Goal: Task Accomplishment & Management: Use online tool/utility

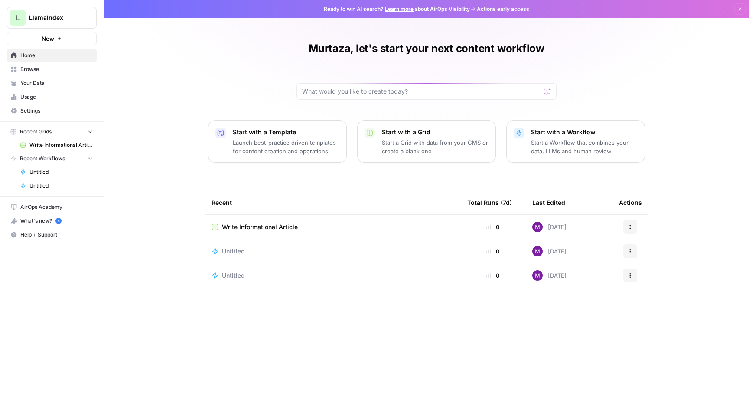
click at [51, 80] on span "Your Data" at bounding box center [56, 83] width 72 height 8
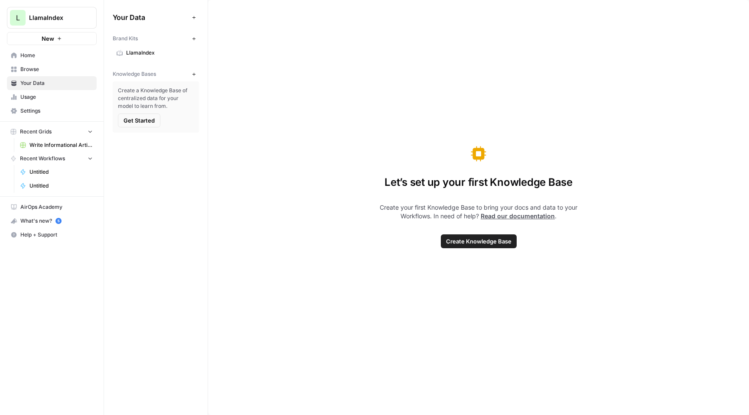
click at [45, 110] on span "Settings" at bounding box center [56, 111] width 72 height 8
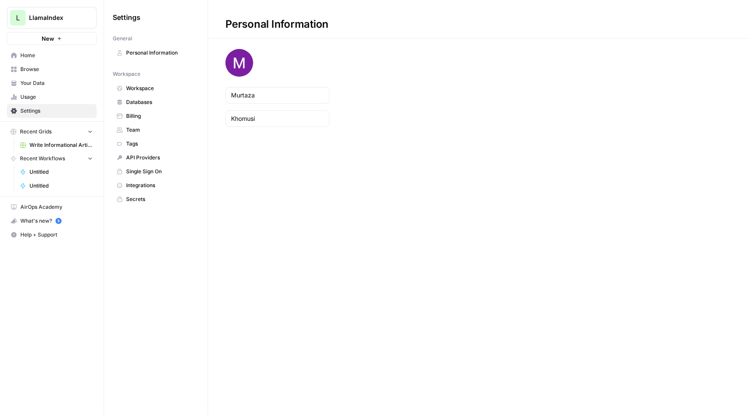
click at [49, 98] on span "Usage" at bounding box center [56, 97] width 72 height 8
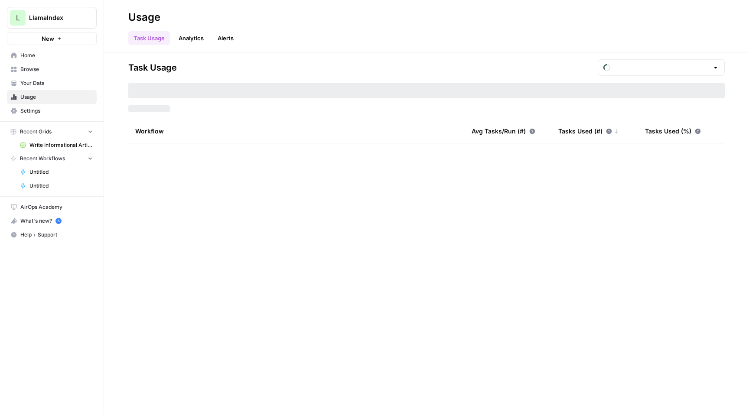
type input "August Included Tasks"
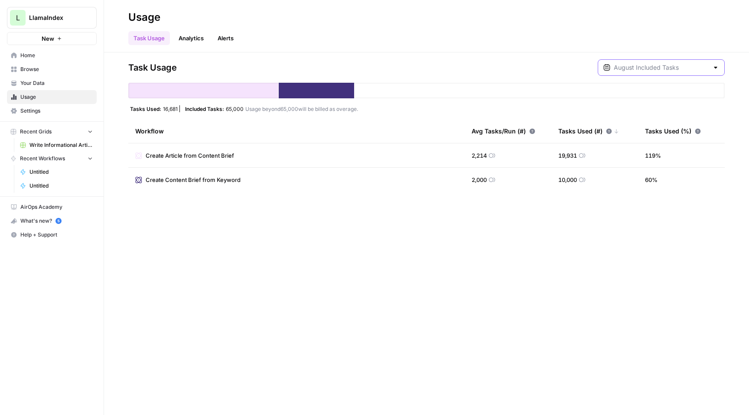
click at [643, 70] on input "text" at bounding box center [661, 67] width 95 height 9
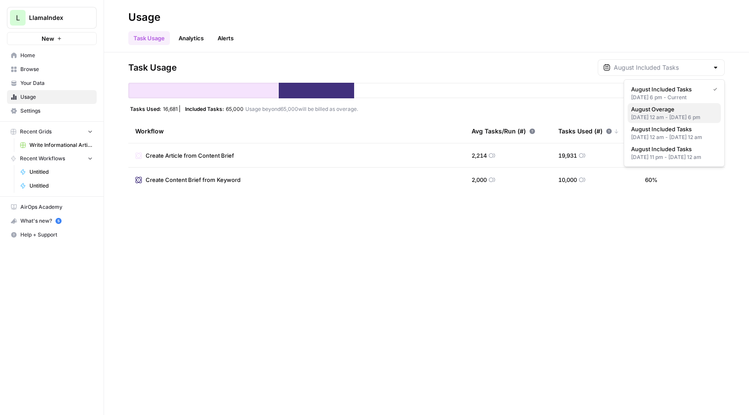
click at [644, 110] on span "August Overage" at bounding box center [672, 109] width 83 height 9
type input "August Overage"
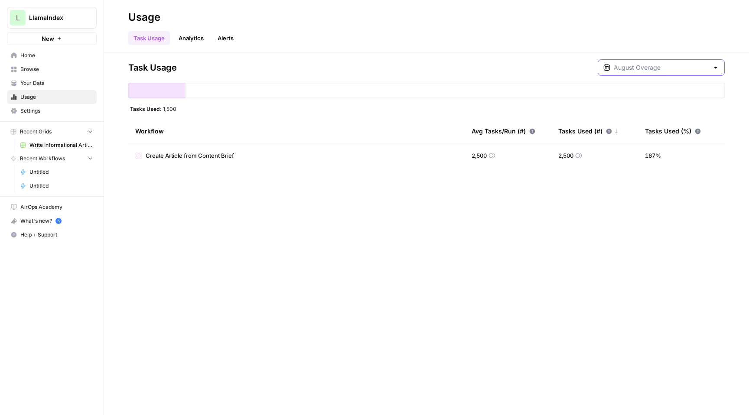
click at [657, 64] on input "text" at bounding box center [661, 67] width 95 height 9
type input "August Overage"
click at [544, 68] on div "Task Usage August Overage" at bounding box center [426, 67] width 596 height 16
click at [656, 68] on input "text" at bounding box center [661, 67] width 95 height 9
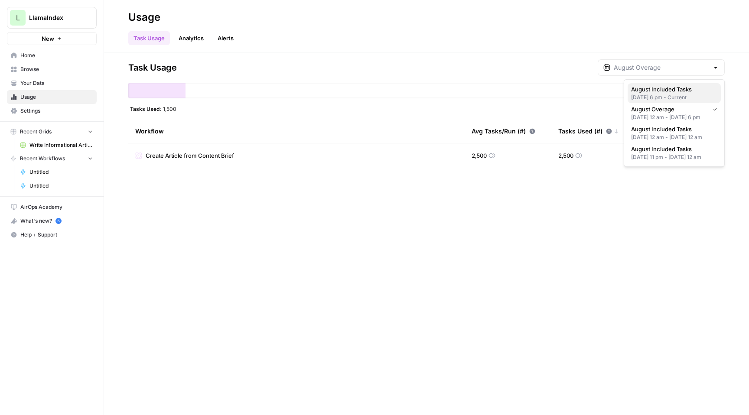
click at [661, 91] on span "August Included Tasks" at bounding box center [672, 89] width 83 height 9
type input "August Included Tasks"
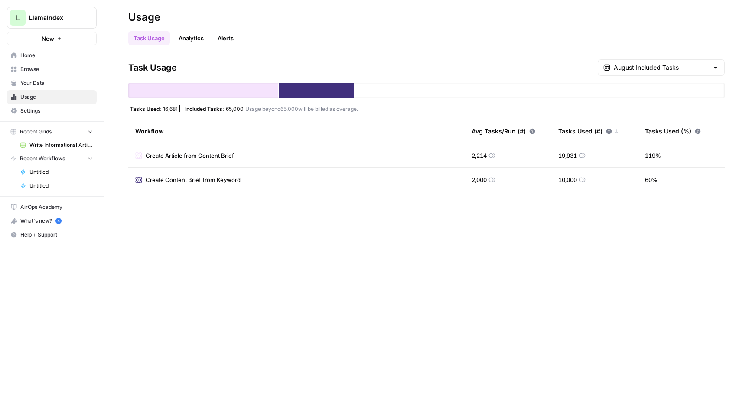
click at [44, 141] on link "Write Informational Article" at bounding box center [56, 145] width 81 height 14
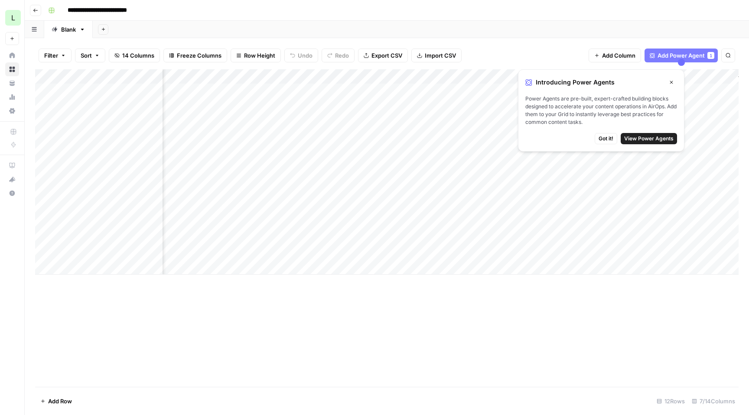
scroll to position [0, 63]
drag, startPoint x: 671, startPoint y: 82, endPoint x: 583, endPoint y: 116, distance: 94.2
click at [583, 116] on div "Introducing Power Agents Close Power Agents are pre-built, expert-crafted build…" at bounding box center [601, 110] width 166 height 82
click at [630, 135] on span "View Power Agents" at bounding box center [648, 139] width 49 height 8
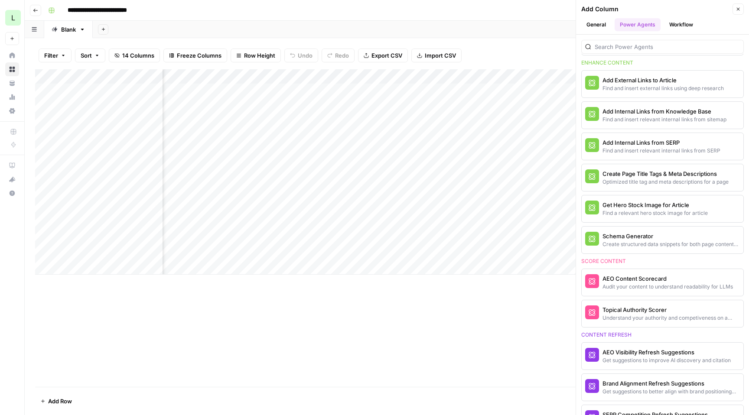
scroll to position [517, 0]
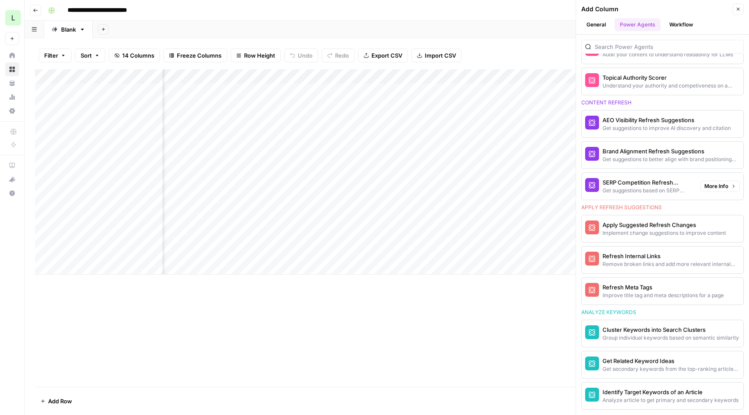
click at [470, 313] on div "Add Column" at bounding box center [386, 228] width 703 height 318
click at [735, 8] on icon "button" at bounding box center [737, 8] width 5 height 5
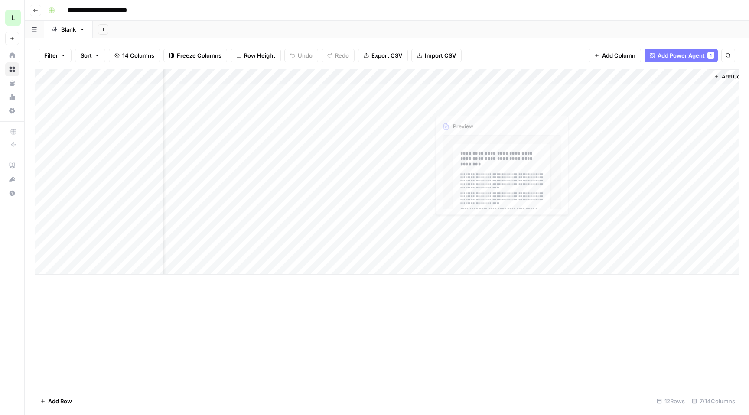
scroll to position [0, 0]
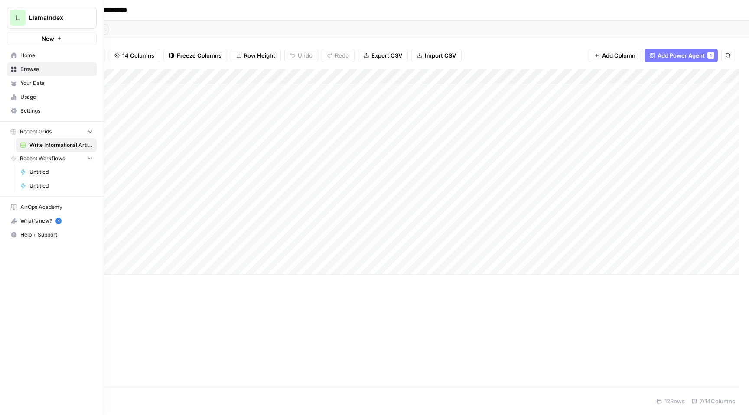
click at [29, 50] on link "Home" at bounding box center [52, 56] width 90 height 14
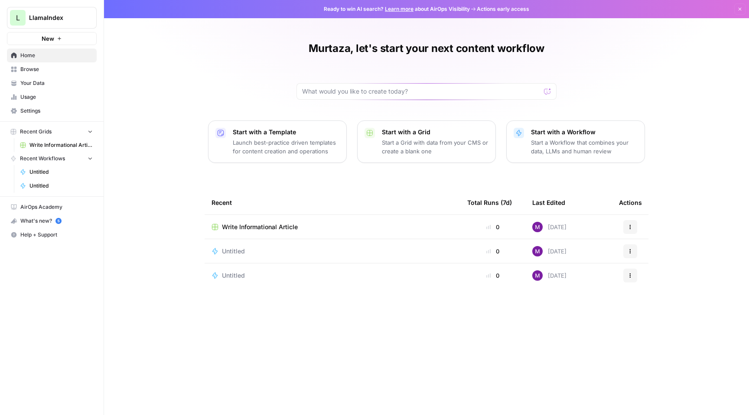
click at [67, 234] on span "Help + Support" at bounding box center [56, 235] width 72 height 8
click at [109, 243] on link "Docs" at bounding box center [139, 239] width 75 height 14
click at [40, 107] on span "Settings" at bounding box center [56, 111] width 72 height 8
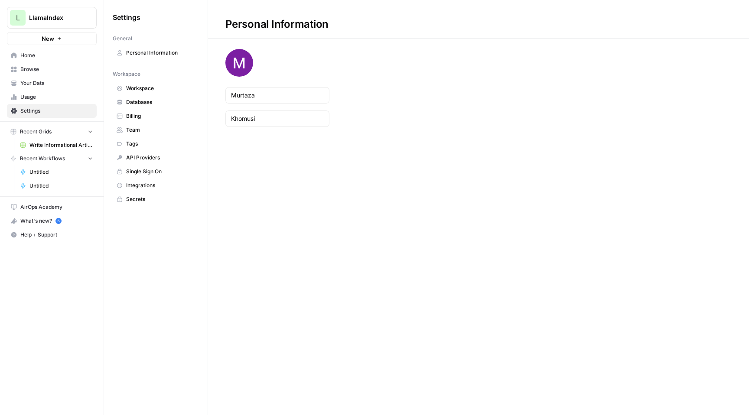
click at [150, 179] on link "Integrations" at bounding box center [156, 186] width 86 height 14
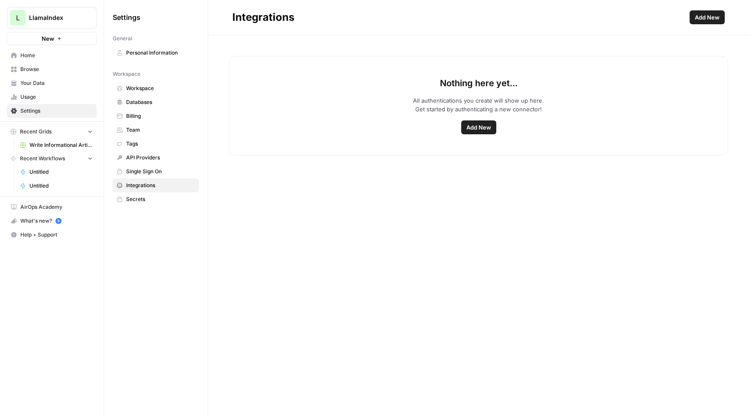
click at [480, 131] on span "Add New" at bounding box center [478, 127] width 25 height 9
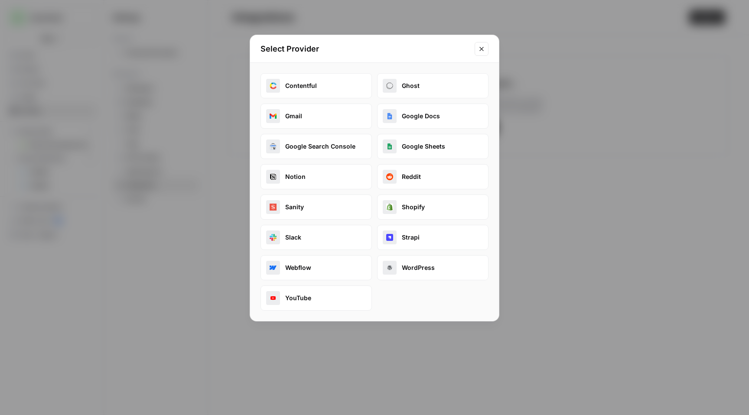
click at [330, 205] on button "Sanity" at bounding box center [315, 207] width 111 height 25
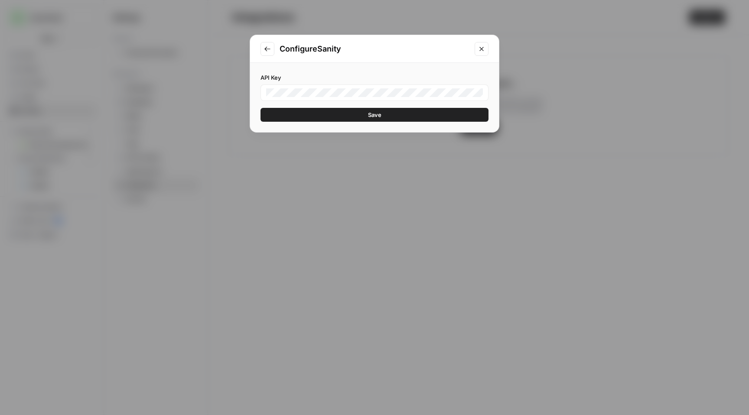
click at [331, 114] on button "Save" at bounding box center [374, 115] width 228 height 14
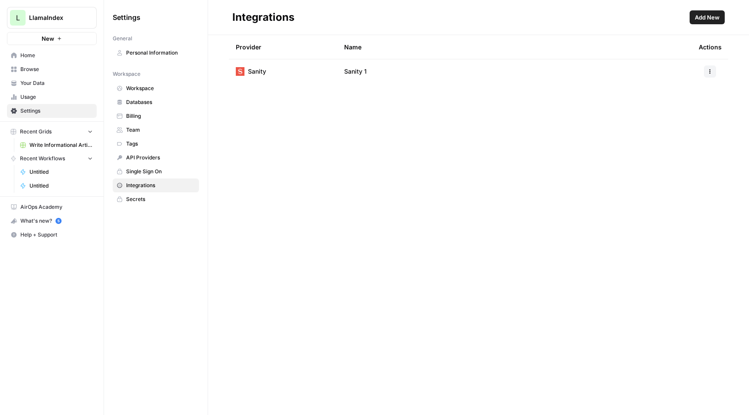
click at [25, 84] on span "Your Data" at bounding box center [56, 83] width 72 height 8
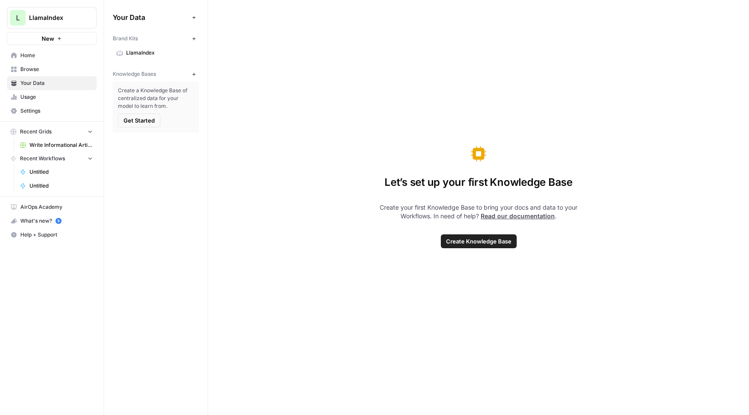
click at [30, 98] on span "Usage" at bounding box center [56, 97] width 72 height 8
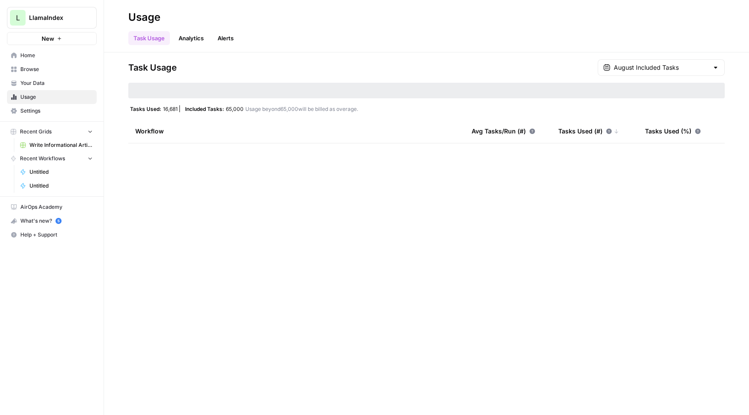
click at [29, 71] on span "Browse" at bounding box center [56, 69] width 72 height 8
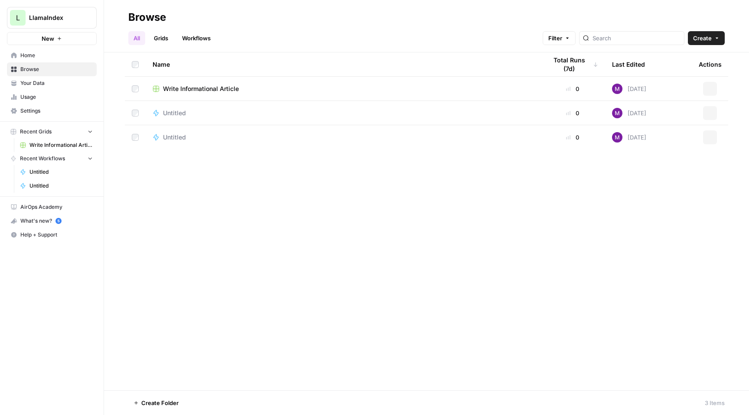
click at [32, 79] on span "Your Data" at bounding box center [56, 83] width 72 height 8
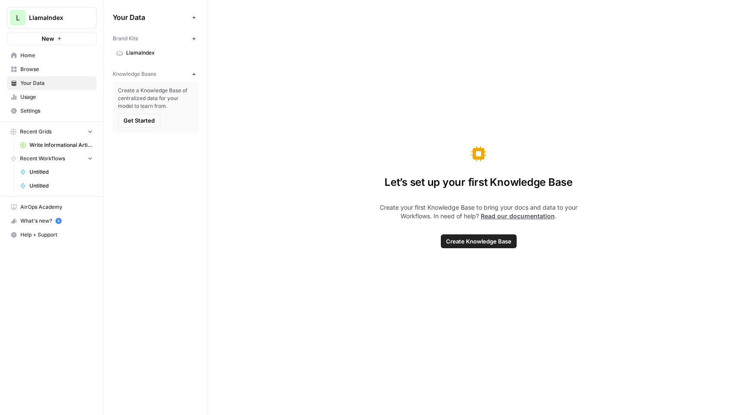
click at [57, 148] on span "Write Informational Article" at bounding box center [60, 145] width 63 height 8
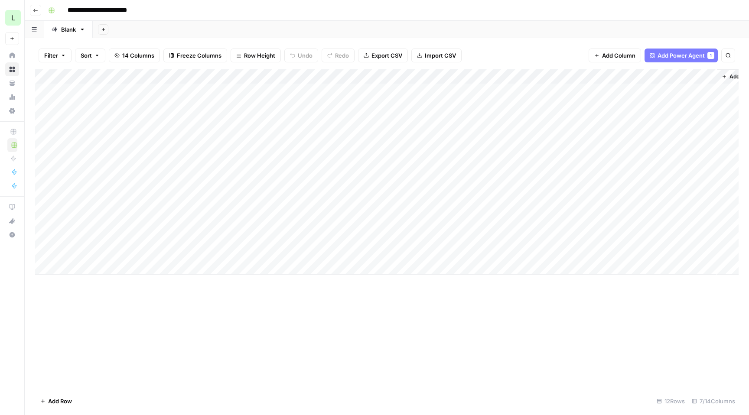
scroll to position [0, 82]
click at [729, 79] on span "Add Column" at bounding box center [718, 77] width 30 height 8
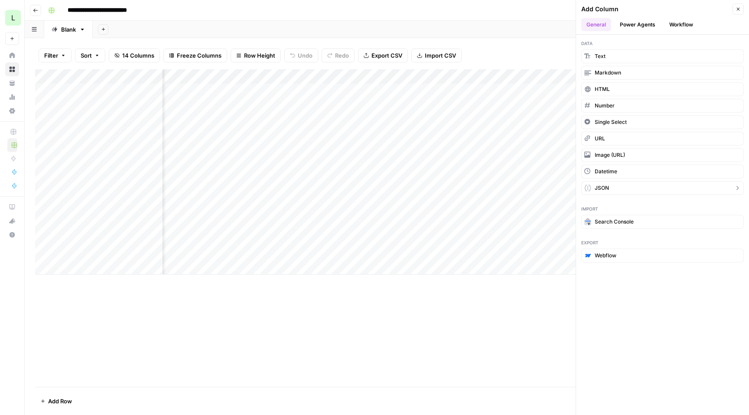
click at [668, 191] on button "JSON" at bounding box center [662, 188] width 162 height 14
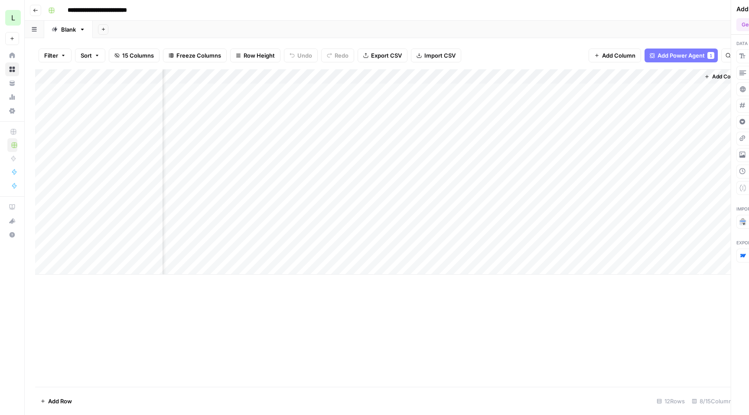
scroll to position [0, 160]
click at [683, 79] on div "Add Column" at bounding box center [386, 171] width 703 height 205
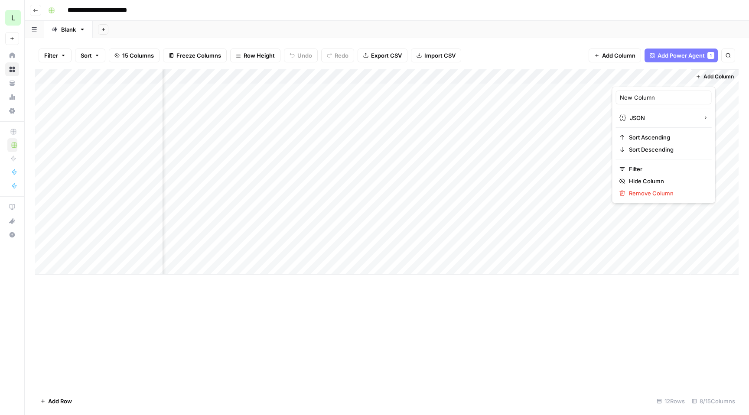
click at [606, 54] on span "Add Column" at bounding box center [618, 55] width 33 height 9
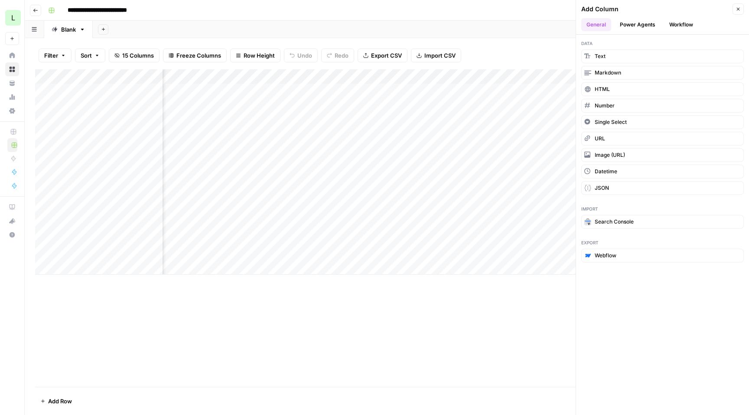
click at [630, 29] on button "Power Agents" at bounding box center [637, 24] width 46 height 13
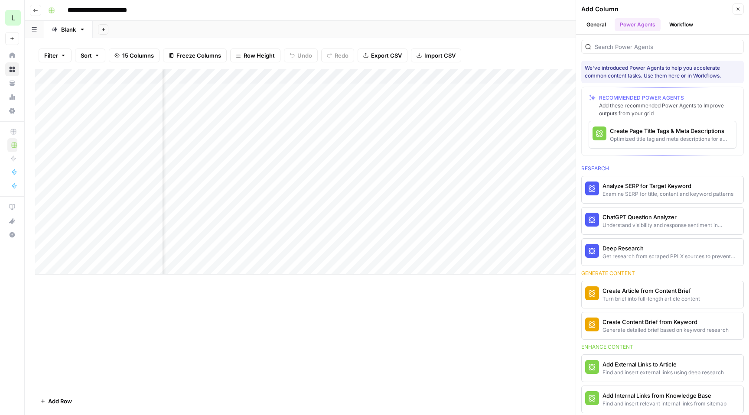
click at [669, 25] on button "Workflow" at bounding box center [681, 24] width 34 height 13
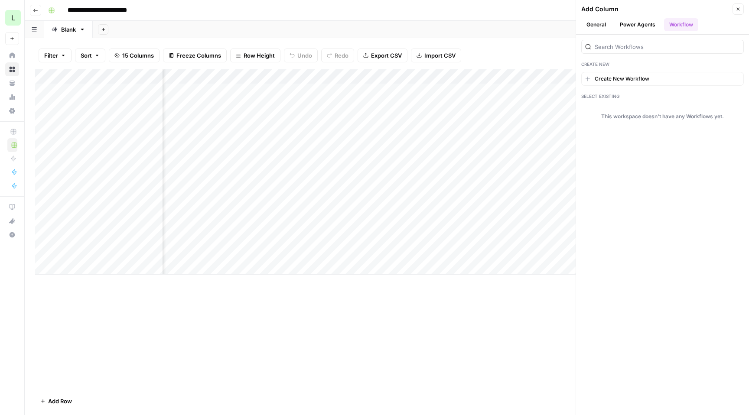
click at [604, 27] on button "General" at bounding box center [596, 24] width 30 height 13
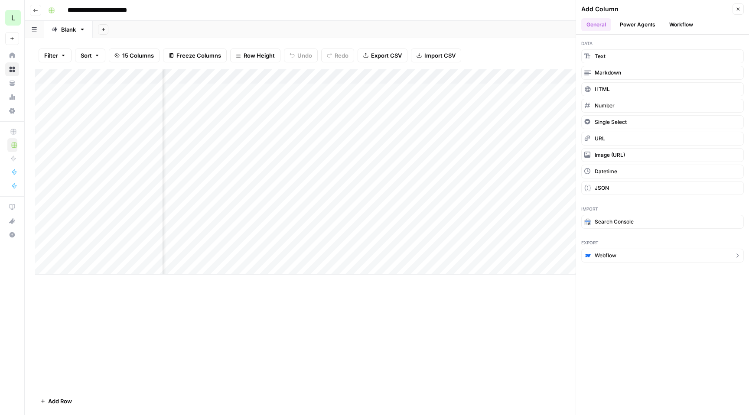
click at [657, 260] on button "Webflow" at bounding box center [662, 256] width 162 height 14
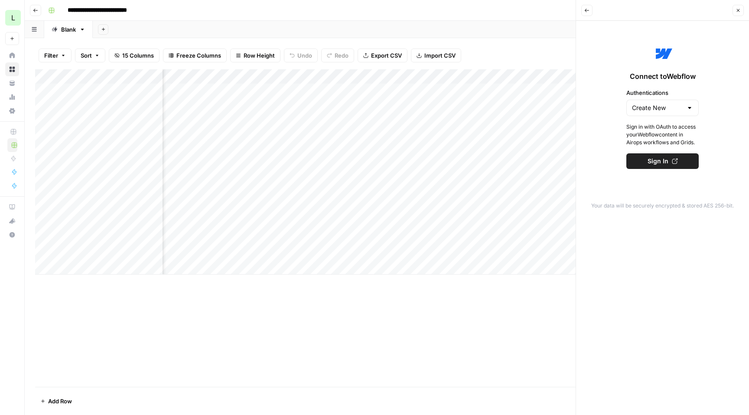
click at [586, 4] on header "Back Close" at bounding box center [662, 10] width 173 height 21
click at [586, 8] on icon "button" at bounding box center [586, 10] width 5 height 5
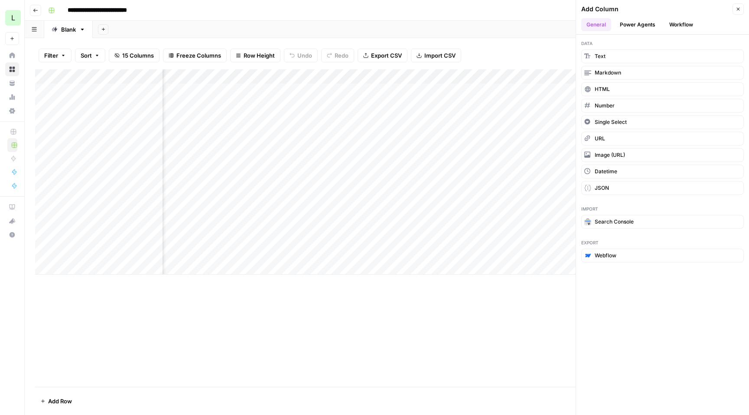
click at [737, 10] on icon "button" at bounding box center [738, 9] width 3 height 3
